Goal: Obtain resource: Download file/media

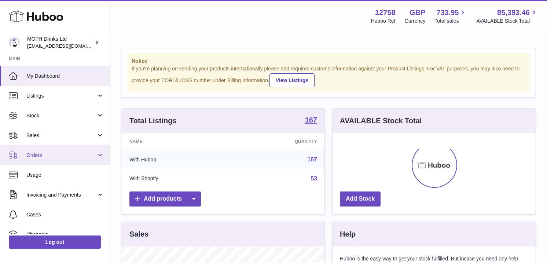
scroll to position [114, 202]
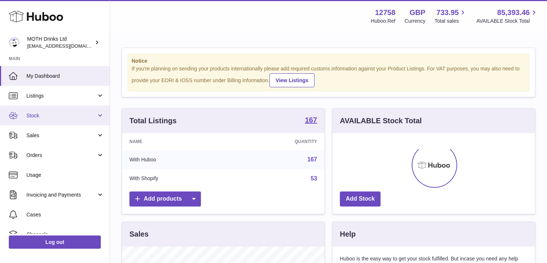
click at [70, 115] on span "Stock" at bounding box center [61, 115] width 70 height 7
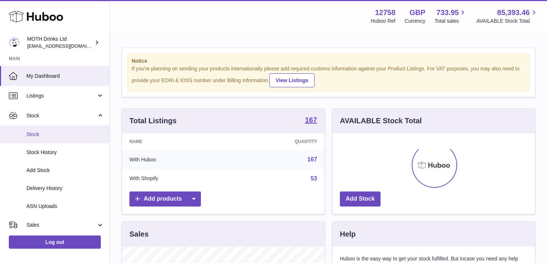
click at [63, 140] on link "Stock" at bounding box center [55, 134] width 110 height 18
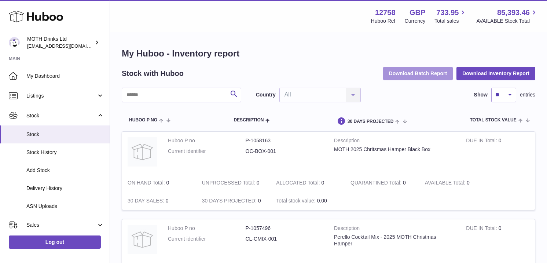
click at [418, 73] on button "Download Batch Report" at bounding box center [418, 73] width 70 height 13
